Goal: Information Seeking & Learning: Learn about a topic

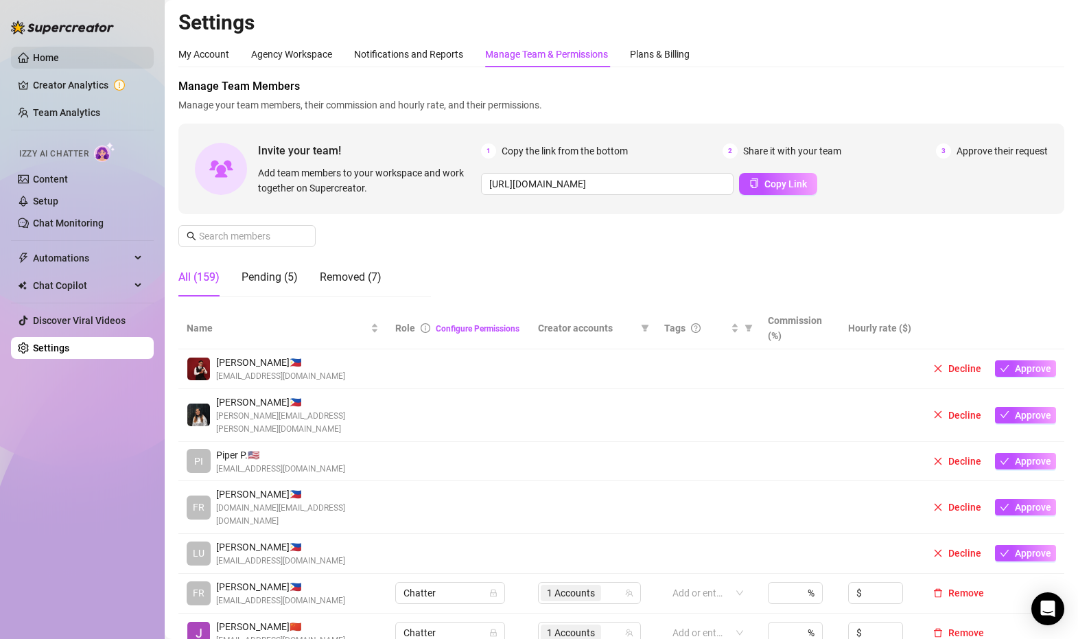
click at [52, 57] on link "Home" at bounding box center [46, 57] width 26 height 11
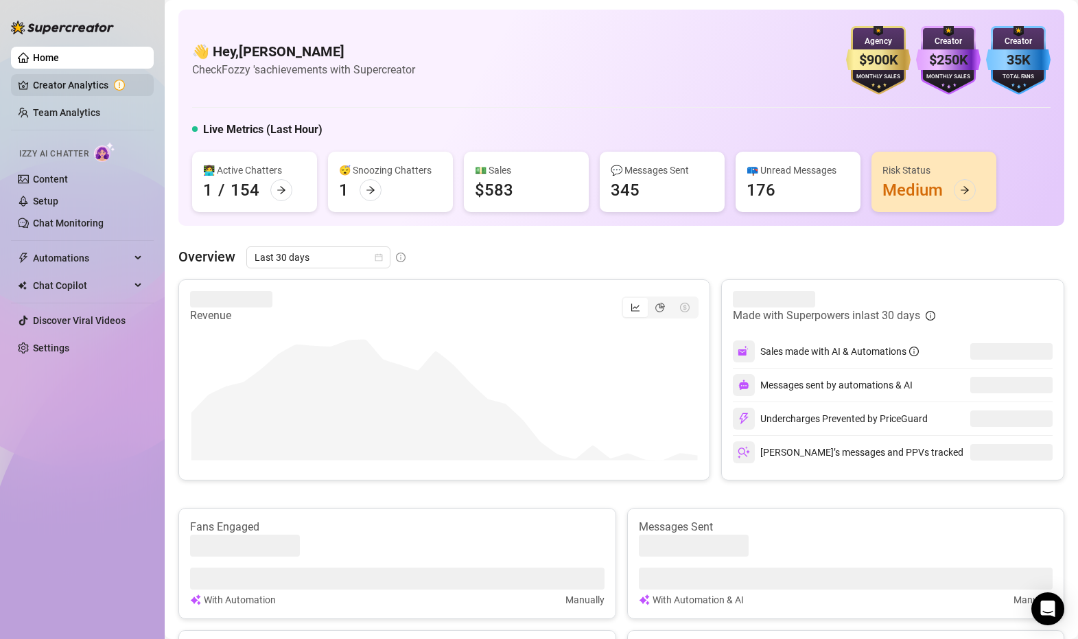
click at [93, 84] on link "Creator Analytics" at bounding box center [88, 85] width 110 height 22
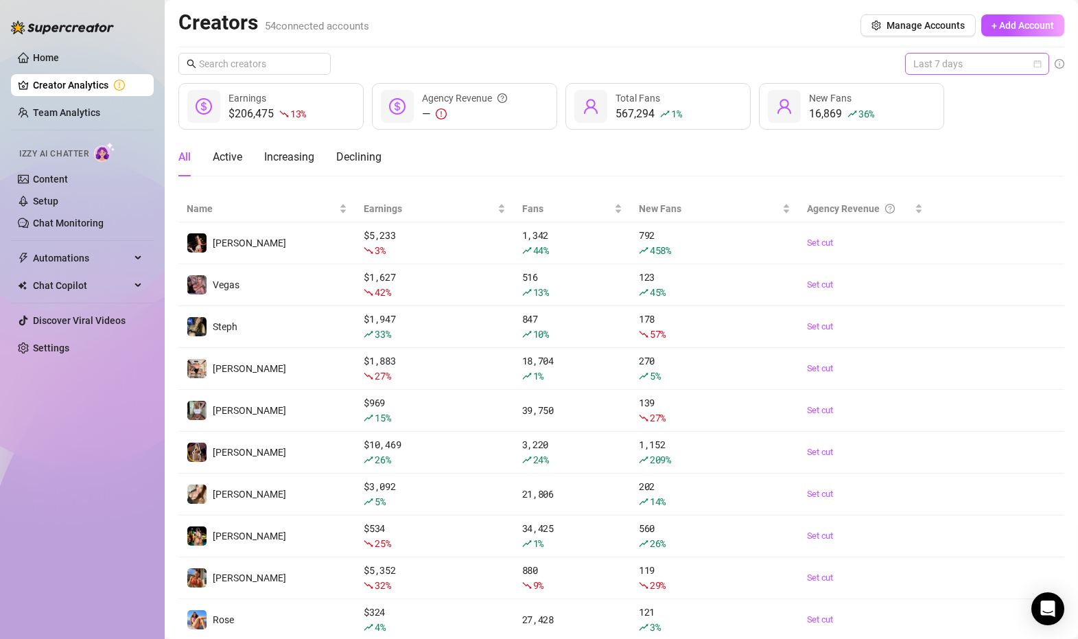
click at [973, 67] on span "Last 7 days" at bounding box center [977, 64] width 128 height 21
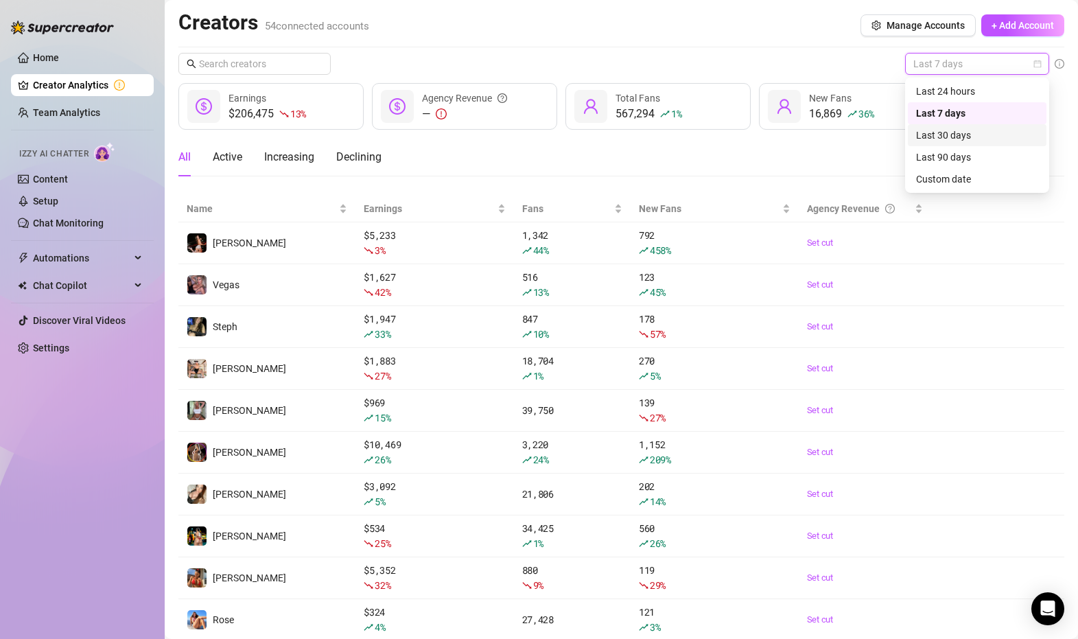
click at [381, 177] on div "All Active Increasing Declining" at bounding box center [621, 162] width 886 height 49
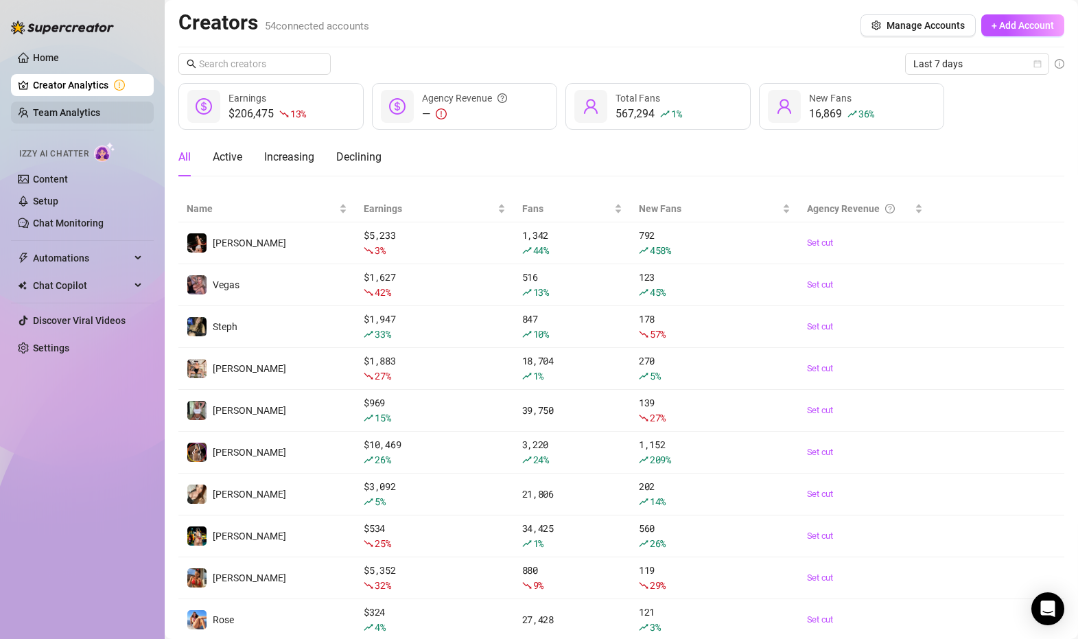
click at [87, 107] on link "Team Analytics" at bounding box center [66, 112] width 67 height 11
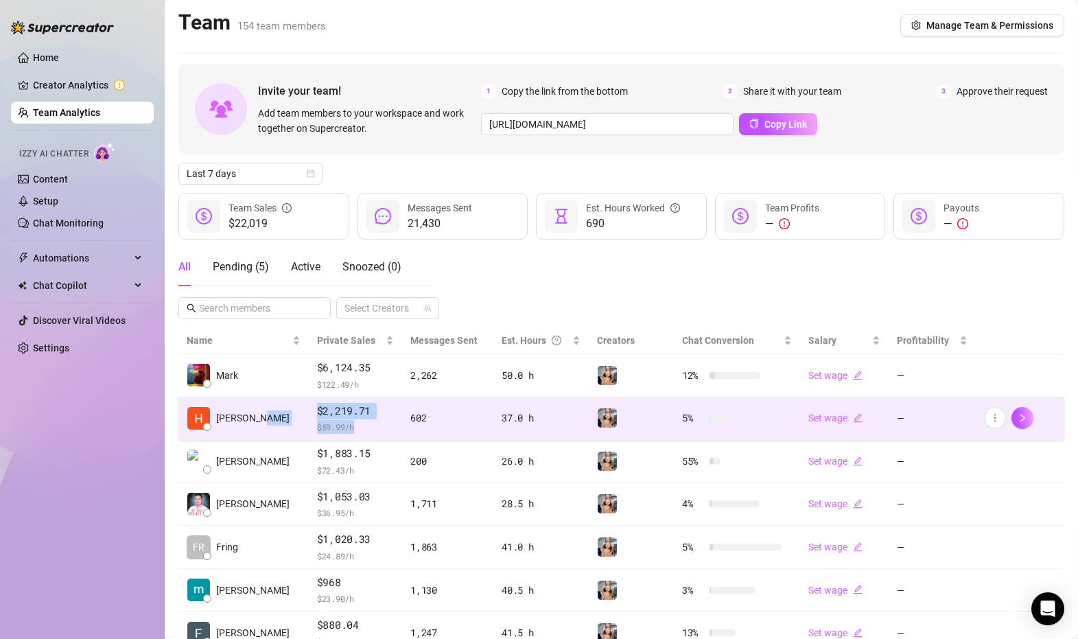
drag, startPoint x: 333, startPoint y: 422, endPoint x: 261, endPoint y: 419, distance: 72.1
click at [261, 419] on tr "[PERSON_NAME] $2,219.71 $ 59.99 /h 602 37.0 h 5 % Set wage —" at bounding box center [621, 418] width 886 height 43
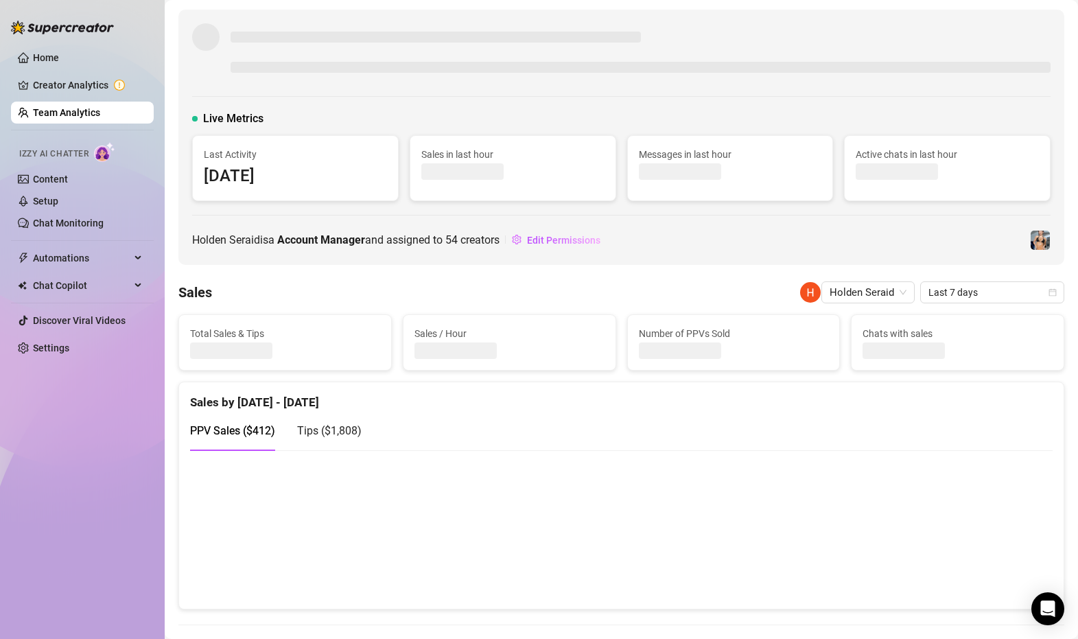
click at [317, 416] on div "Tips ( $1,808 )" at bounding box center [329, 430] width 65 height 39
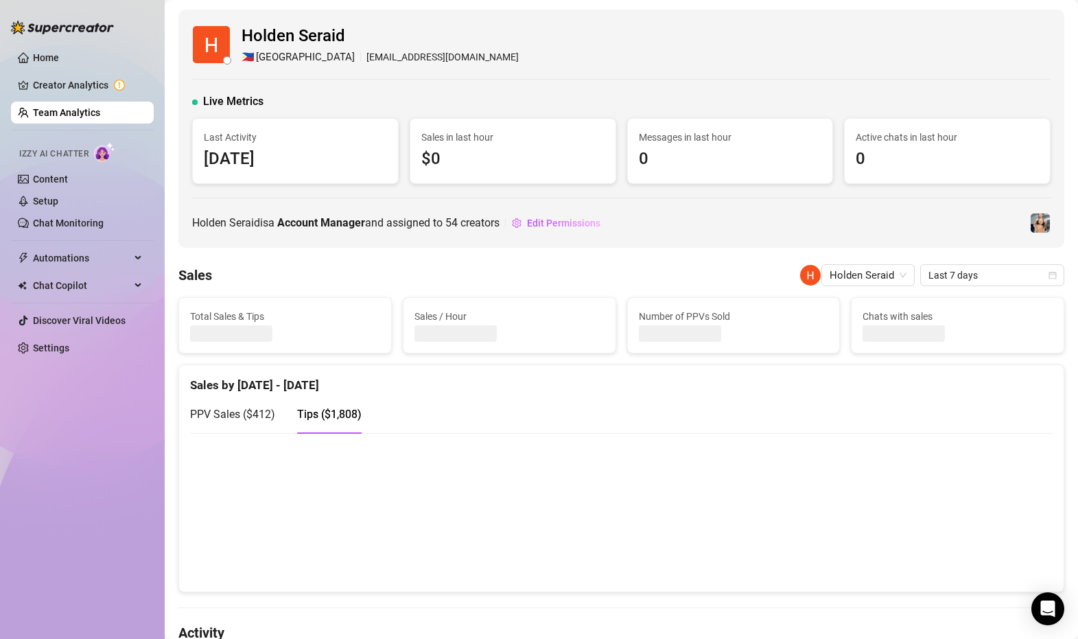
click at [251, 409] on span "PPV Sales ( $412 )" at bounding box center [232, 414] width 85 height 13
